Goal: Task Accomplishment & Management: Use online tool/utility

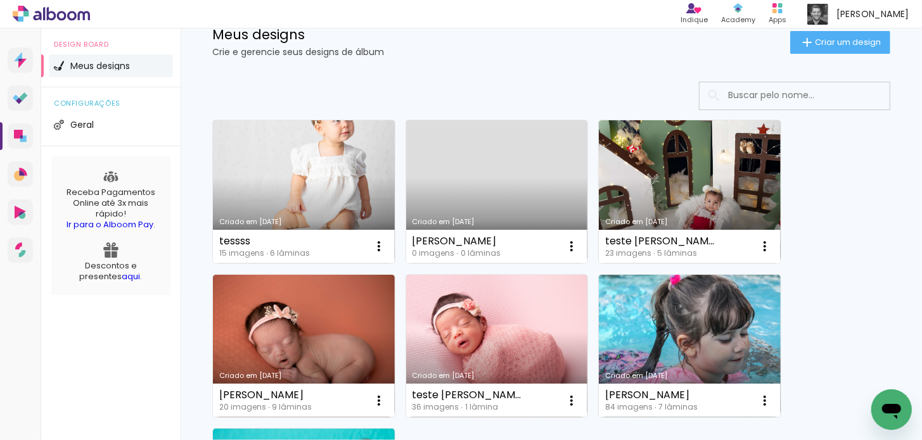
scroll to position [84, 0]
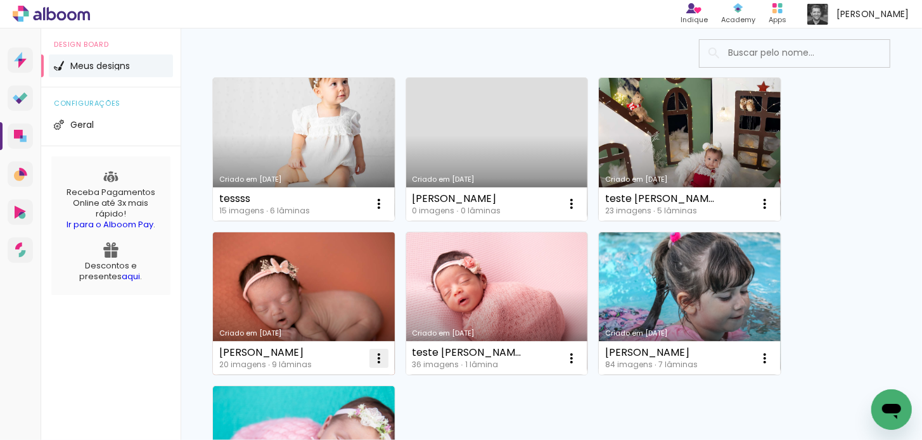
click at [381, 356] on iron-icon at bounding box center [378, 358] width 15 height 15
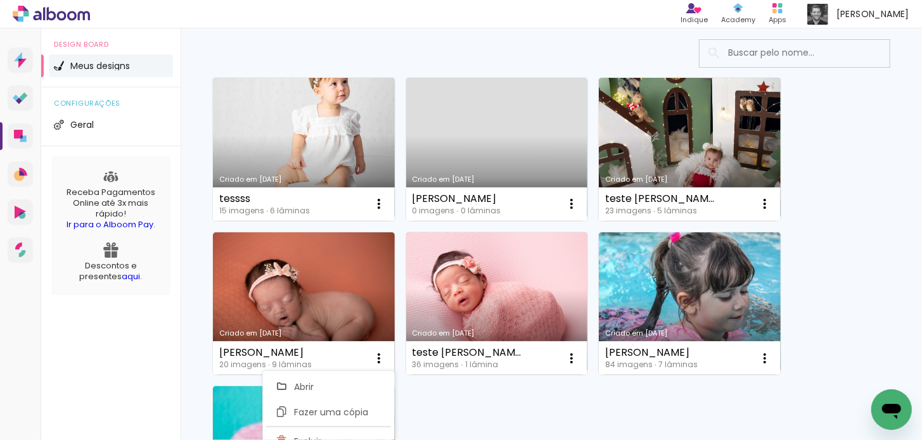
click at [200, 293] on div "Criado em [DATE] tessss 15 imagens ∙ 6 lâminas Abrir Fazer uma cópia Excluir Cr…" at bounding box center [551, 338] width 741 height 622
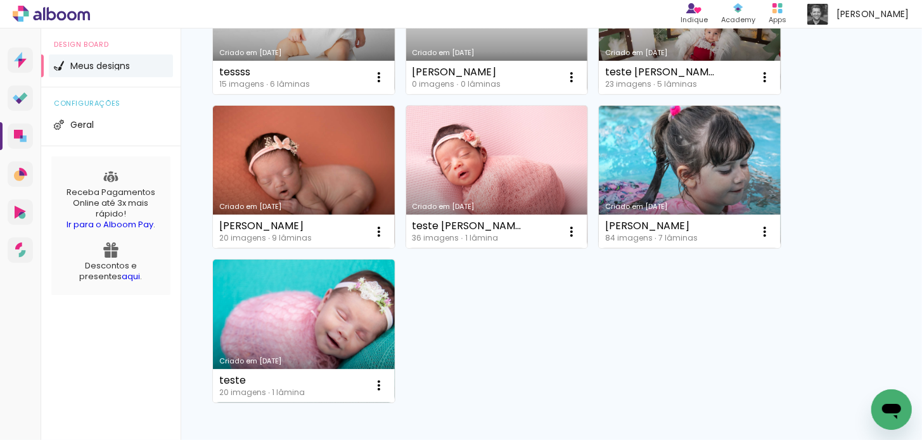
scroll to position [253, 0]
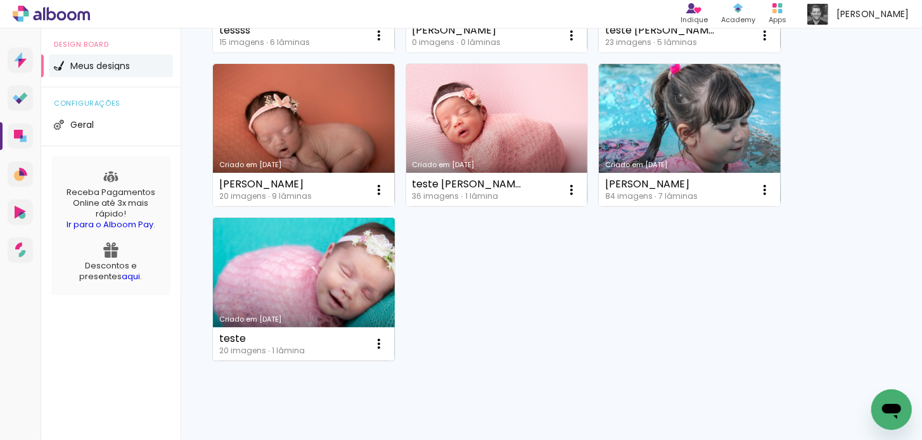
click at [290, 271] on link "Criado em [DATE]" at bounding box center [304, 289] width 182 height 143
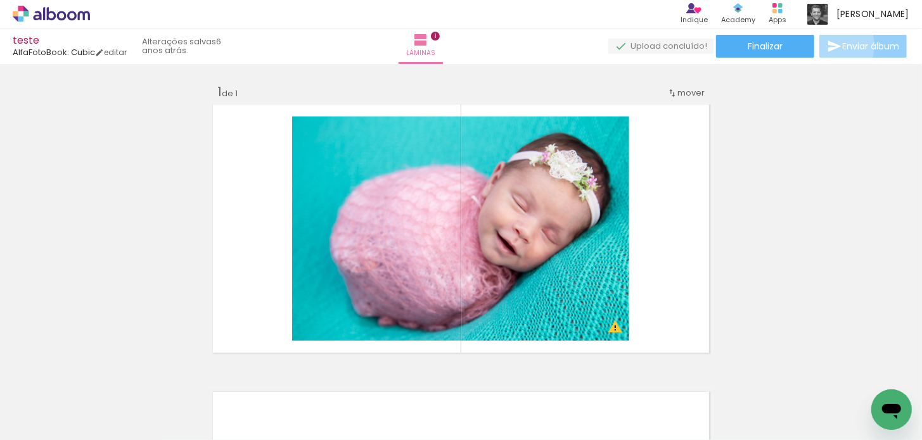
click at [829, 46] on iron-icon at bounding box center [834, 46] width 15 height 15
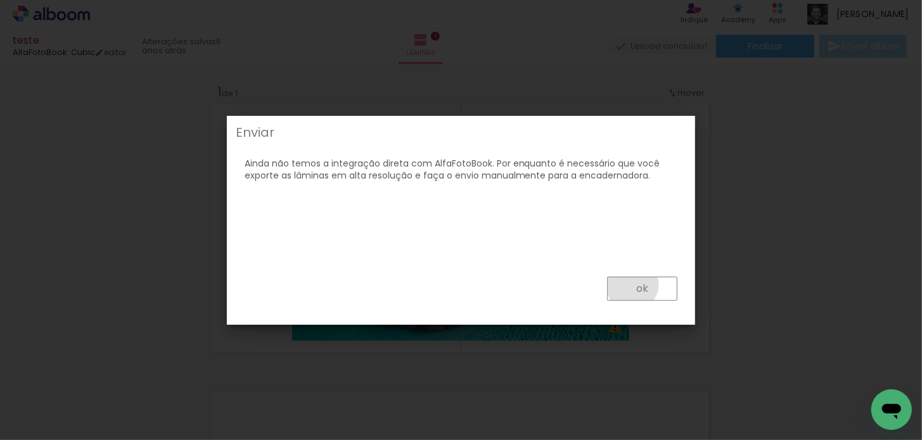
click at [633, 285] on paper-button "ok" at bounding box center [642, 289] width 70 height 24
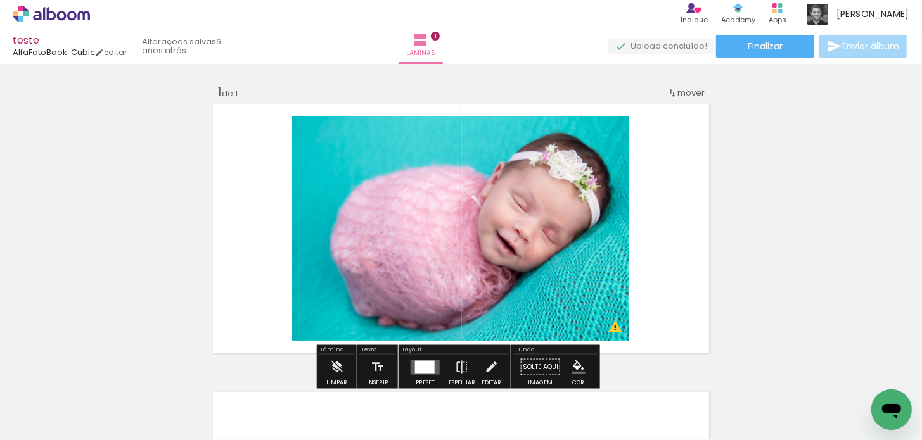
click at [788, 234] on div "Inserir lâmina 1 de 1 O Designbox precisará aumentar a sua imagem em 176% para …" at bounding box center [461, 356] width 922 height 576
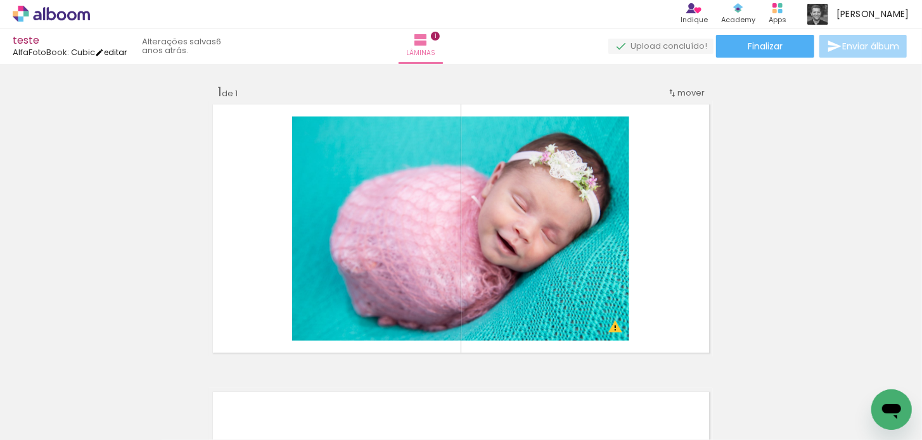
click at [117, 52] on link "editar" at bounding box center [111, 52] width 32 height 11
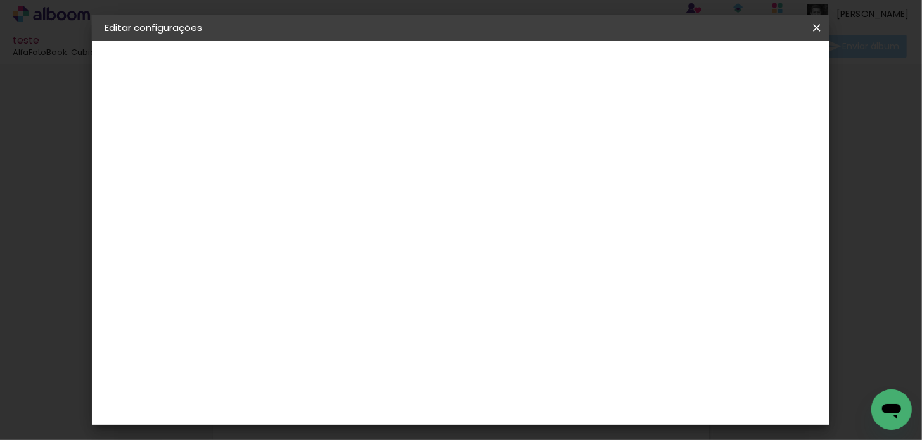
click at [150, 154] on div "AlfaFotoBook" at bounding box center [161, 156] width 58 height 9
click at [387, 238] on input at bounding box center [344, 241] width 128 height 16
type input "lui"
type paper-input "lui"
click at [356, 281] on div "[PERSON_NAME]" at bounding box center [346, 286] width 84 height 10
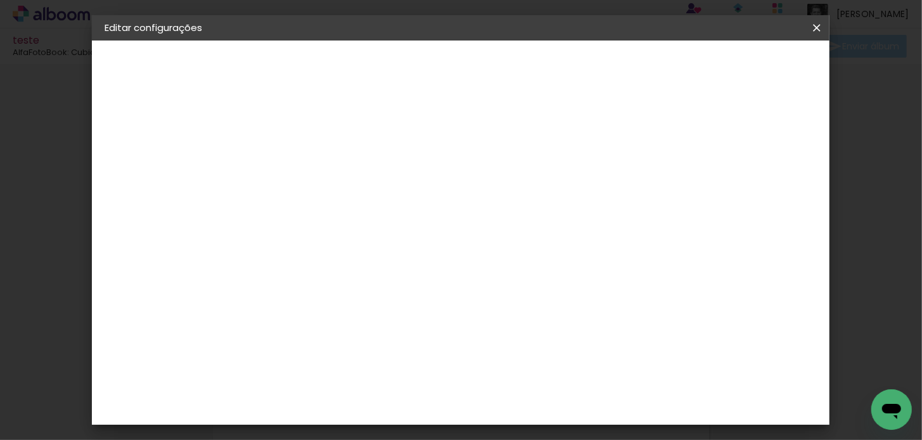
click at [337, 282] on div "[PERSON_NAME]" at bounding box center [346, 286] width 84 height 10
click at [0, 0] on slot "Avançar" at bounding box center [0, 0] width 0 height 0
click at [361, 211] on input "text" at bounding box center [336, 221] width 49 height 20
click at [0, 0] on slot "Encadernados" at bounding box center [0, 0] width 0 height 0
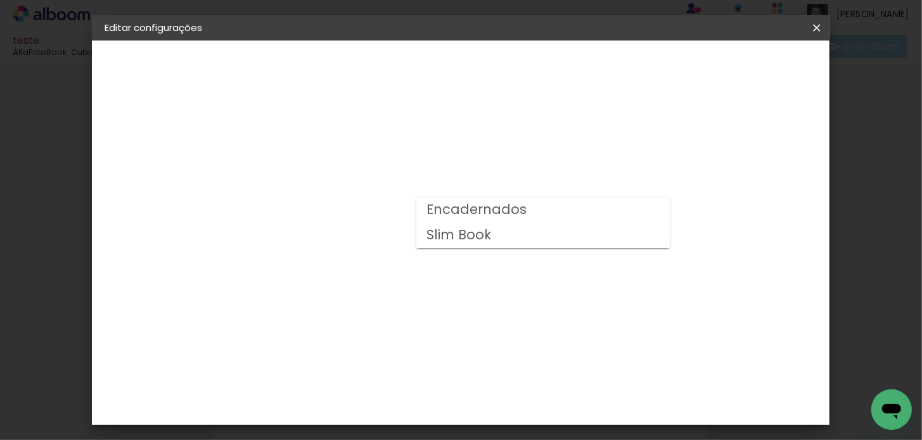
type input "Encadernados"
click at [444, 349] on span "25 × 25 cm" at bounding box center [420, 362] width 47 height 26
click at [0, 0] on slot "Avançar" at bounding box center [0, 0] width 0 height 0
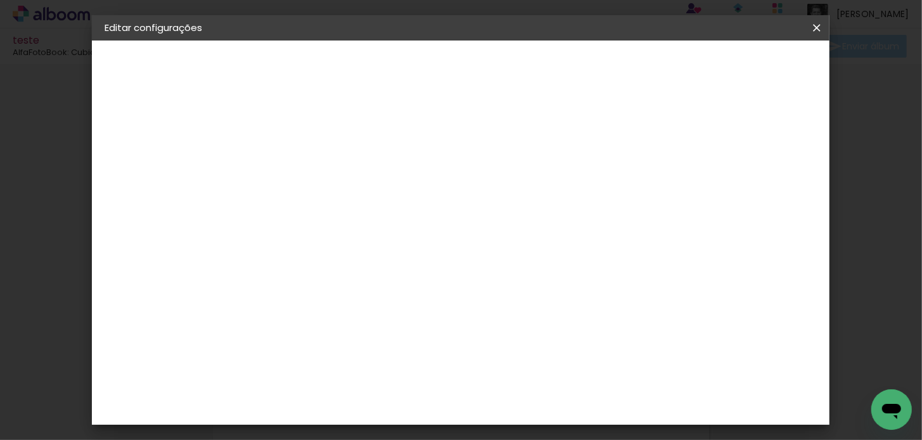
click at [610, 68] on span "Salvar configurações" at bounding box center [571, 72] width 75 height 18
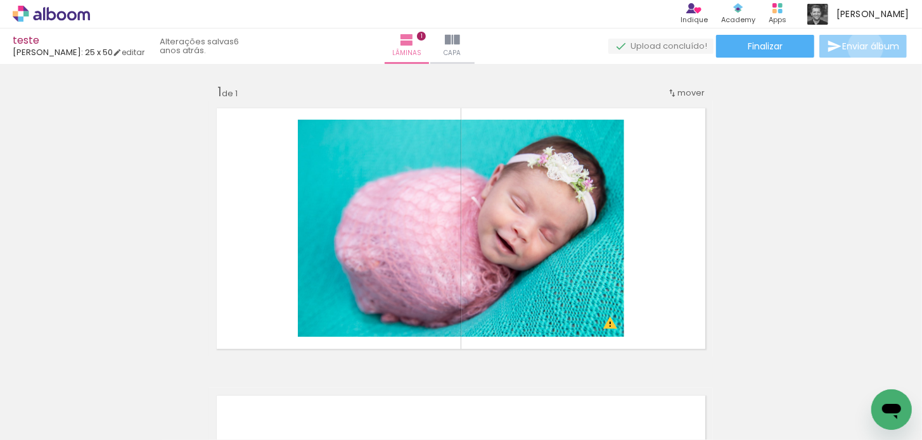
click at [862, 48] on span "Enviar álbum" at bounding box center [870, 46] width 57 height 9
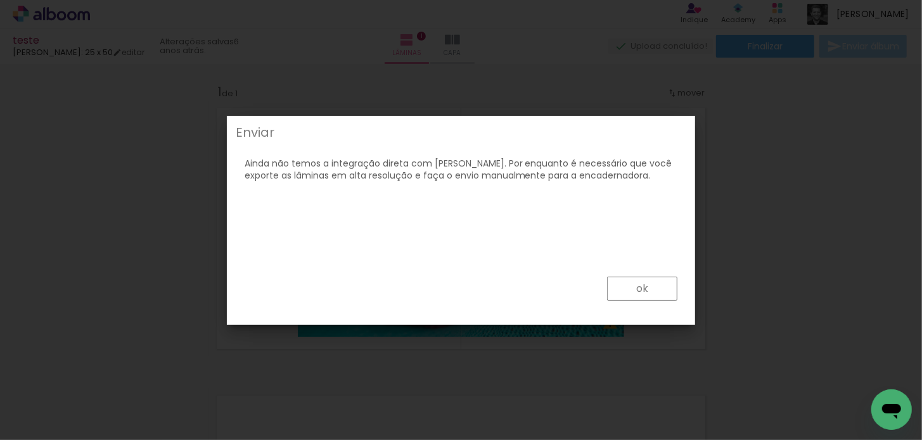
click at [0, 0] on slot "ok" at bounding box center [0, 0] width 0 height 0
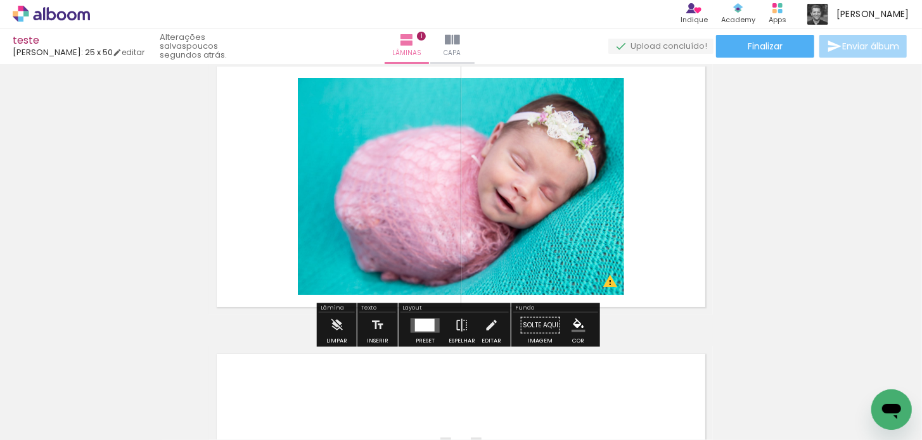
scroll to position [84, 0]
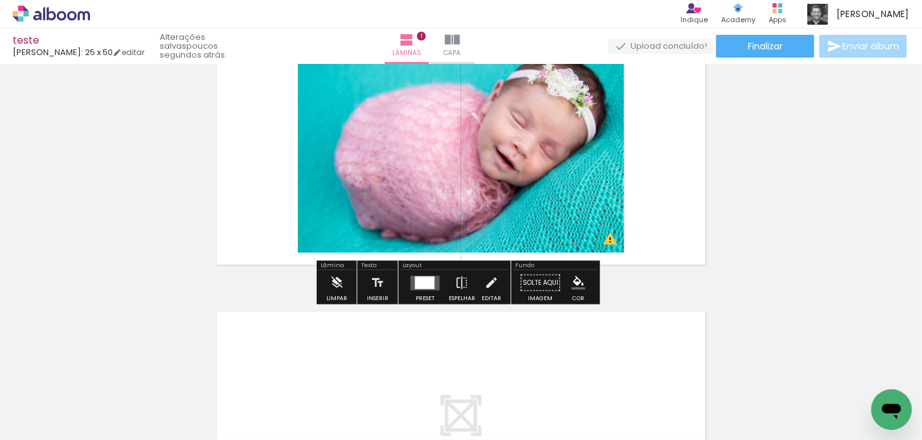
click at [322, 414] on div at bounding box center [340, 397] width 63 height 63
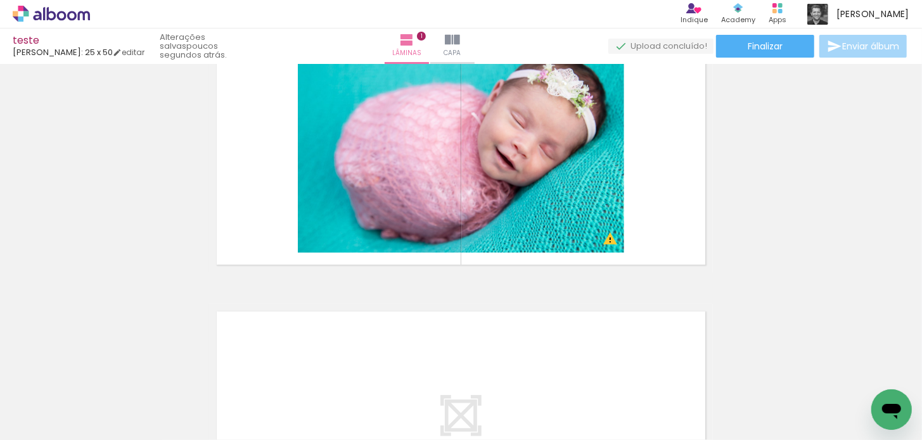
click at [338, 412] on div at bounding box center [340, 397] width 63 height 63
